Goal: Transaction & Acquisition: Purchase product/service

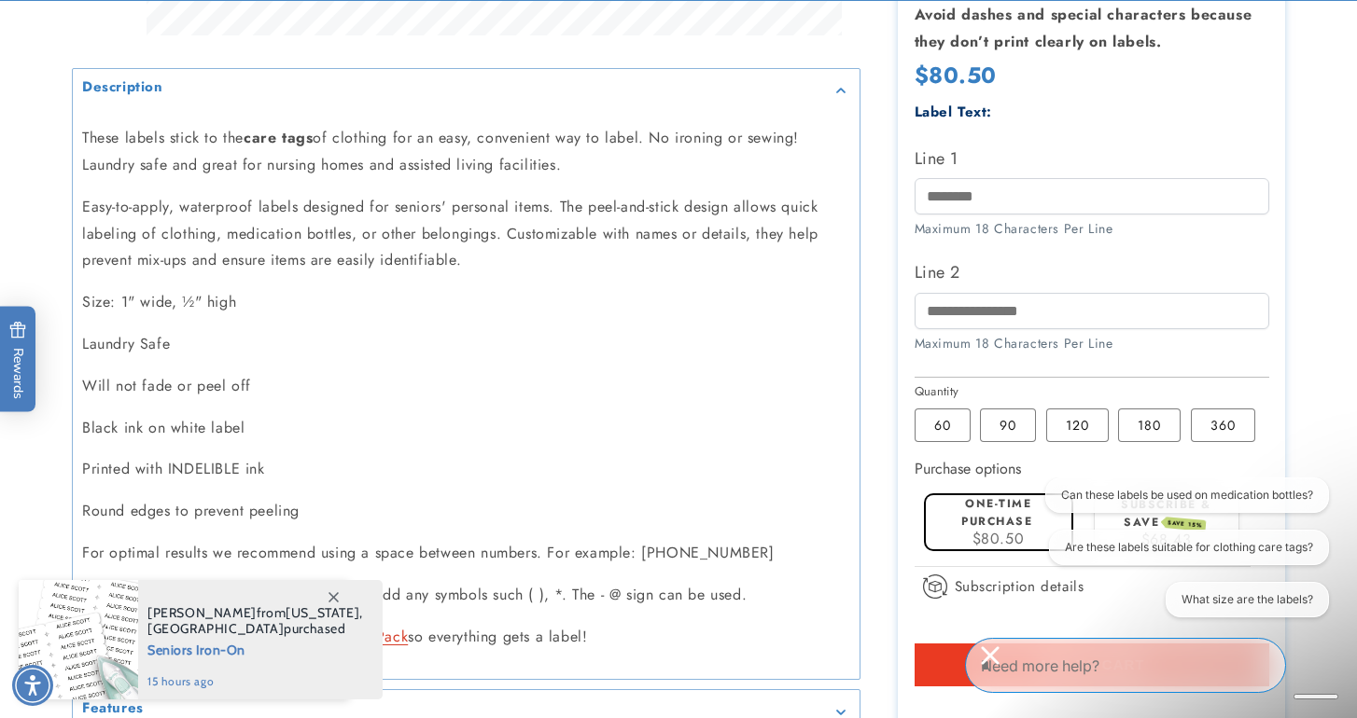
scroll to position [890, 0]
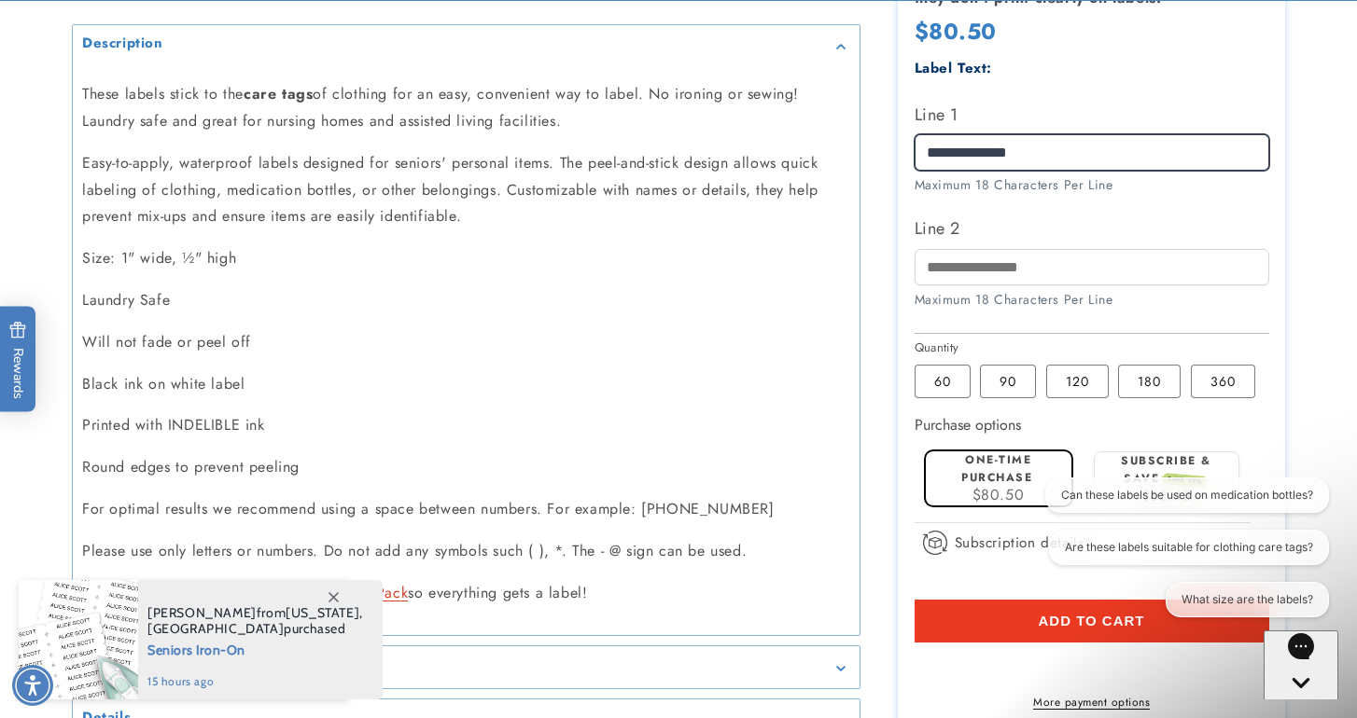
type input "**********"
click at [1084, 214] on label "Line 2" at bounding box center [1091, 229] width 355 height 30
click at [1084, 249] on input "Line 2" at bounding box center [1091, 267] width 355 height 36
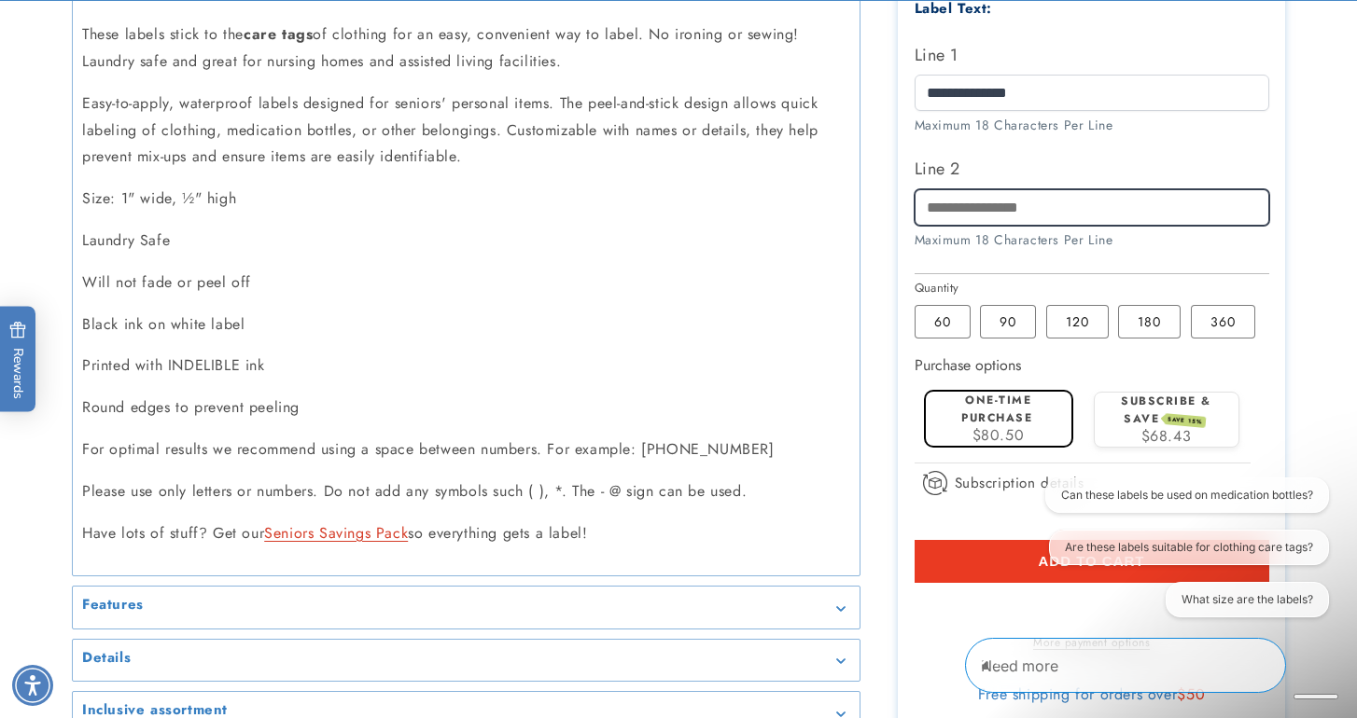
scroll to position [953, 0]
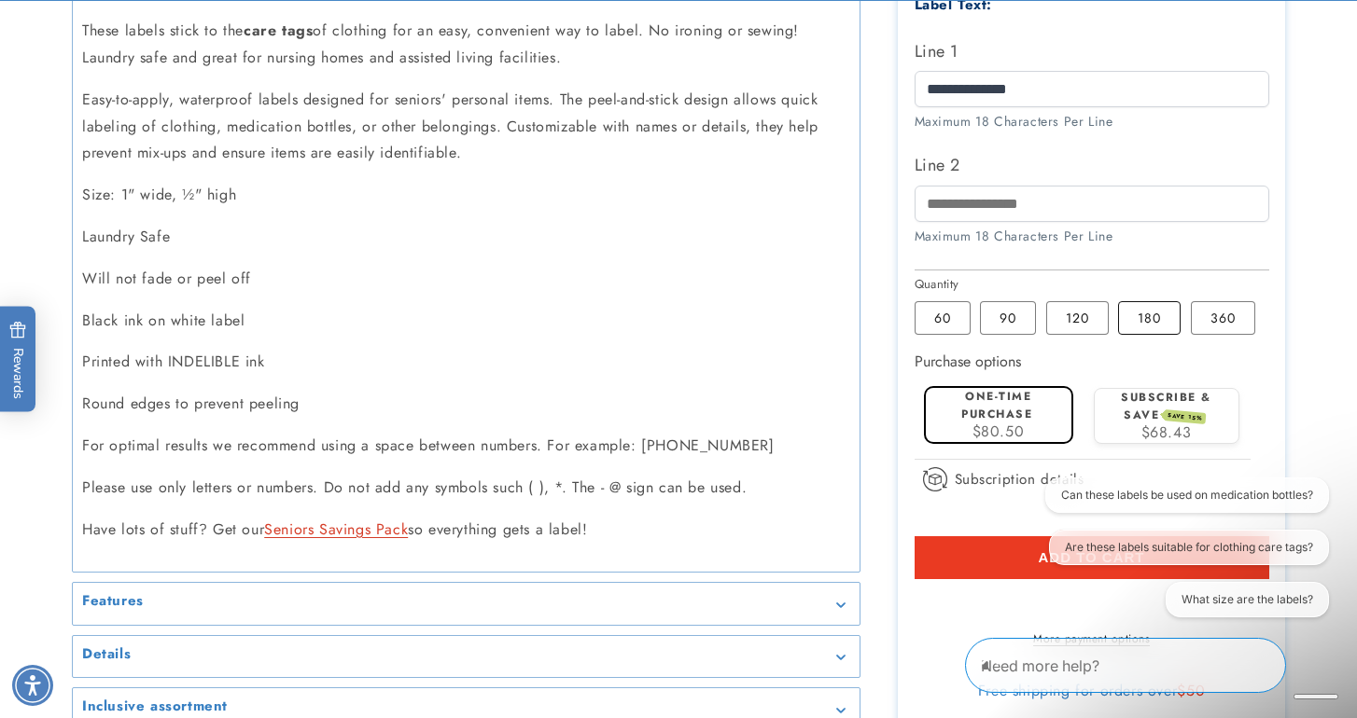
click at [1139, 301] on label "180 Variant sold out or unavailable" at bounding box center [1149, 318] width 63 height 34
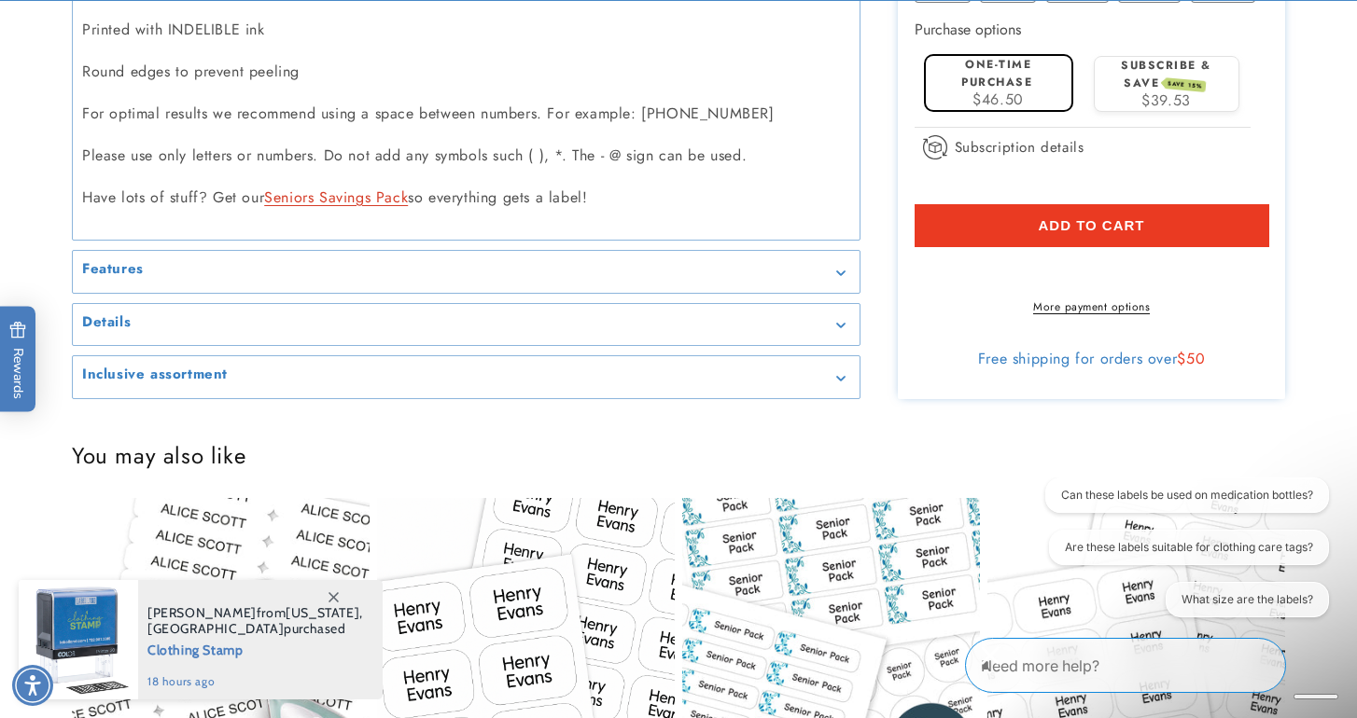
scroll to position [1302, 0]
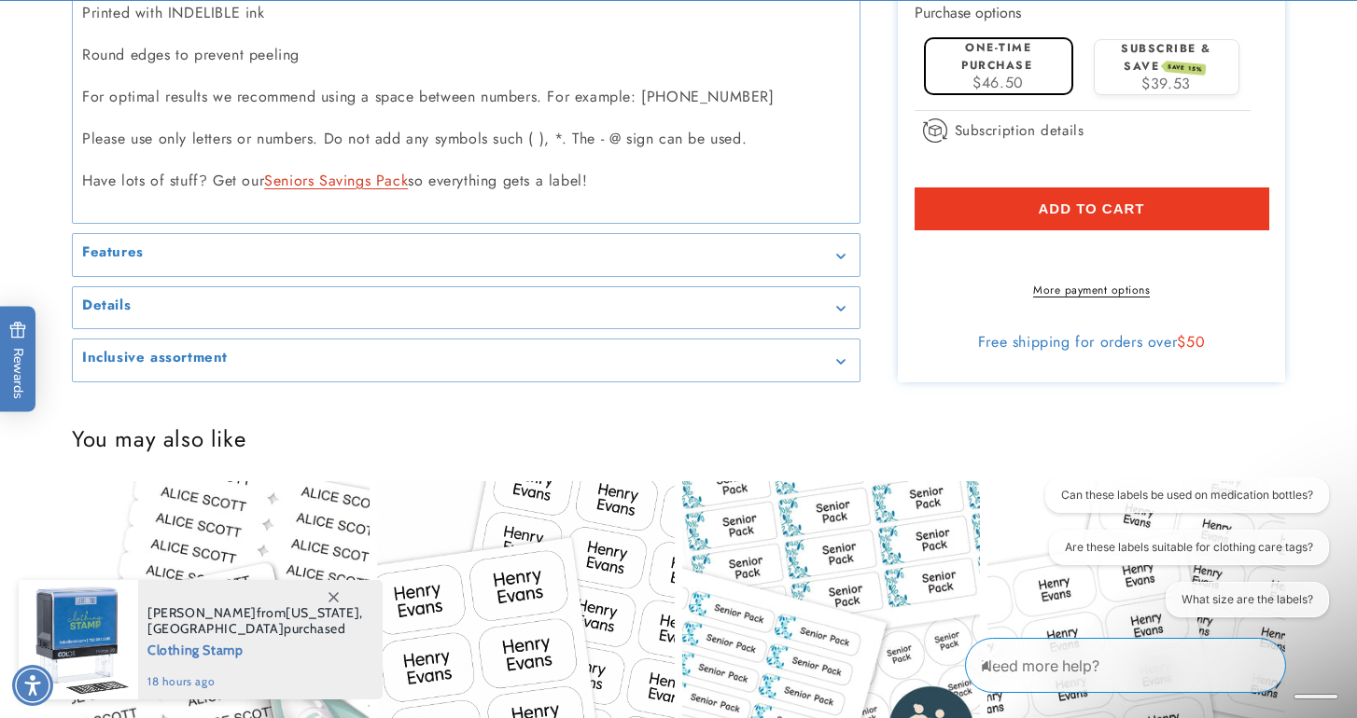
click at [920, 242] on shop-pay-wallet-button at bounding box center [917, 252] width 6 height 21
